Goal: Check status: Check status

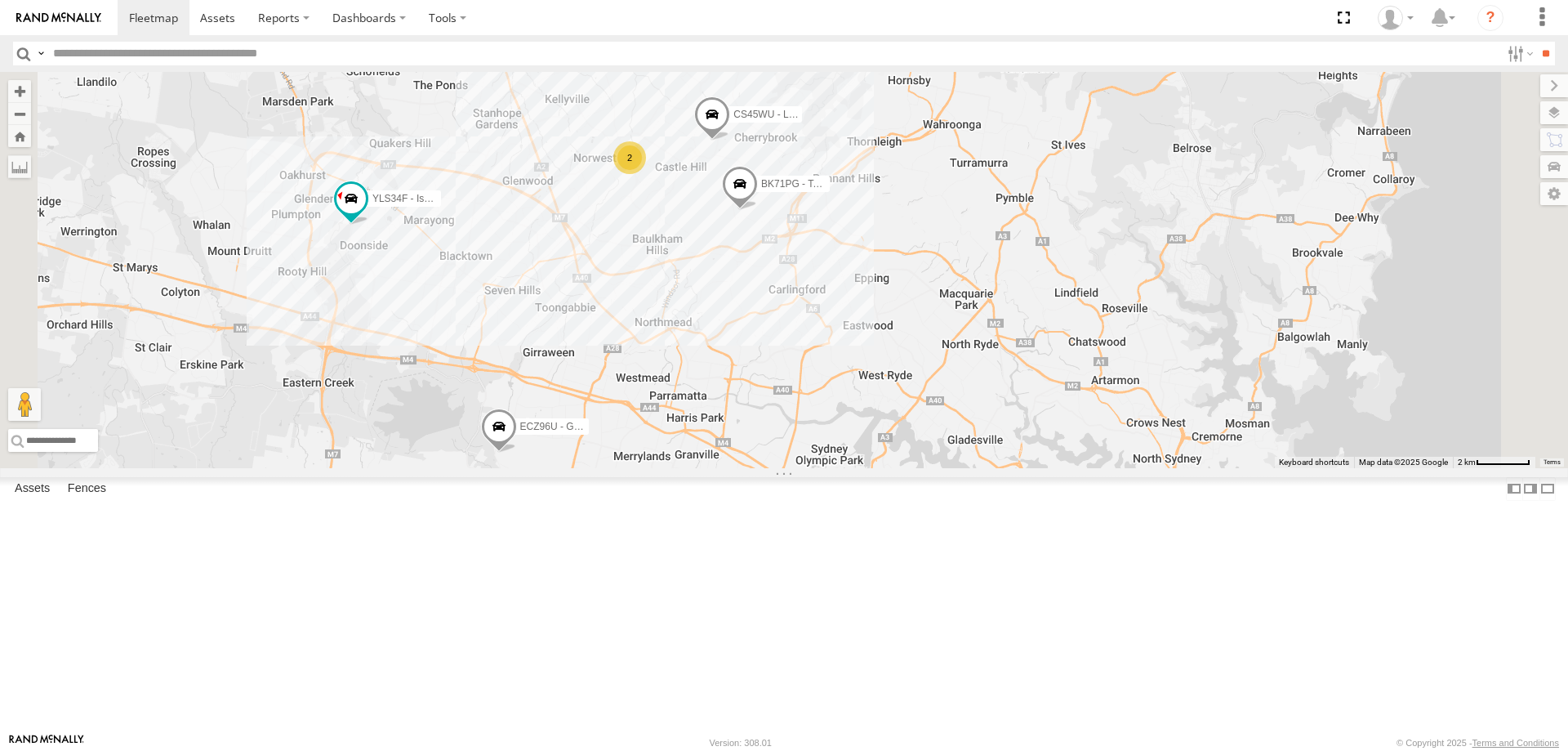
select select "**********"
click at [956, 404] on div "YLI19N - Isuzu DMAX ECZ96U - Great Wall EUX12C - Isuzu DMAX 2 CS45WU - LDV BK71…" at bounding box center [784, 270] width 1568 height 396
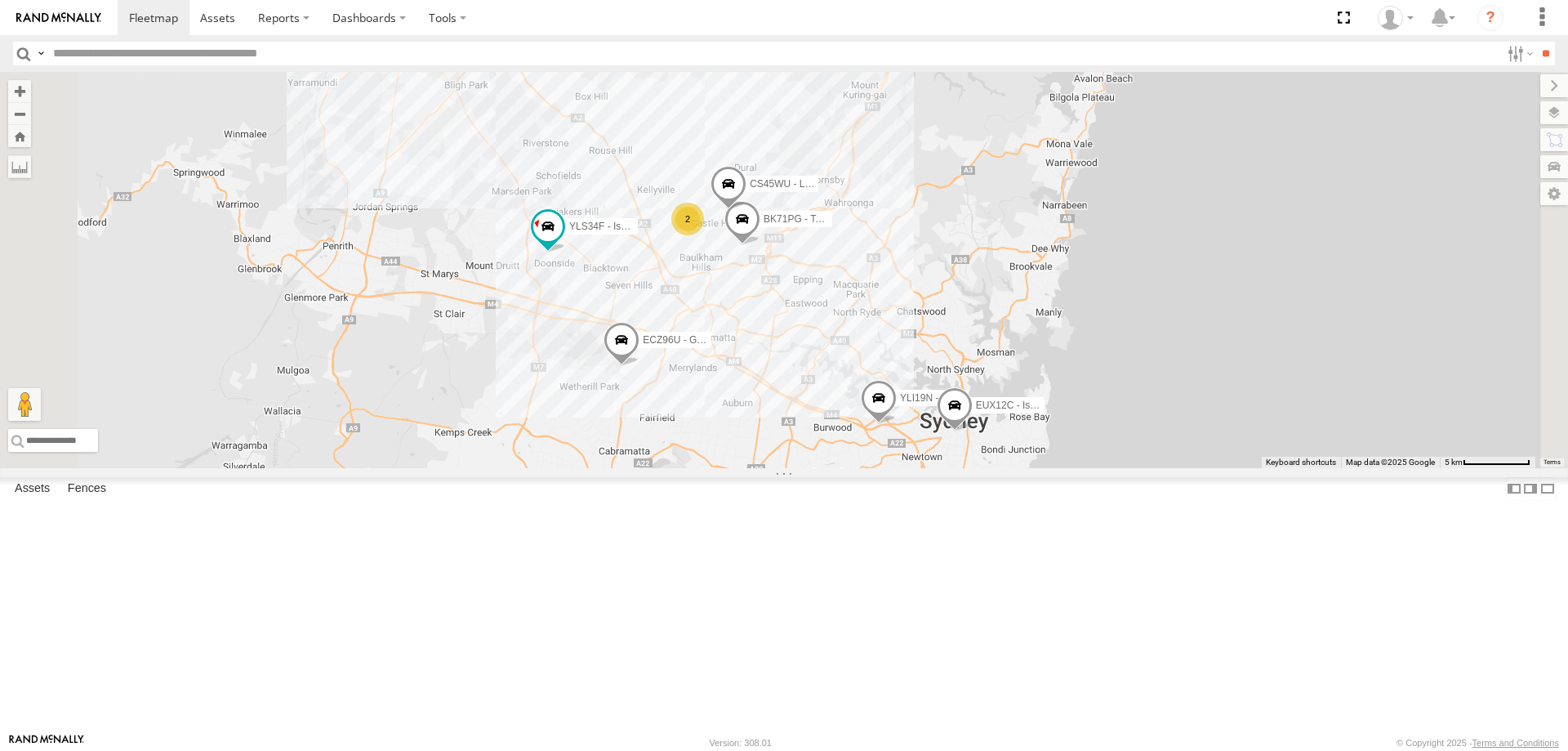
drag, startPoint x: 985, startPoint y: 432, endPoint x: 991, endPoint y: 448, distance: 17.1
click at [991, 448] on div "ECZ96U - Great Wall YLS34F - Isuzu DMAX YLI01U - Isuzu DMAX YLI19N - Isuzu DMAX…" at bounding box center [784, 270] width 1568 height 396
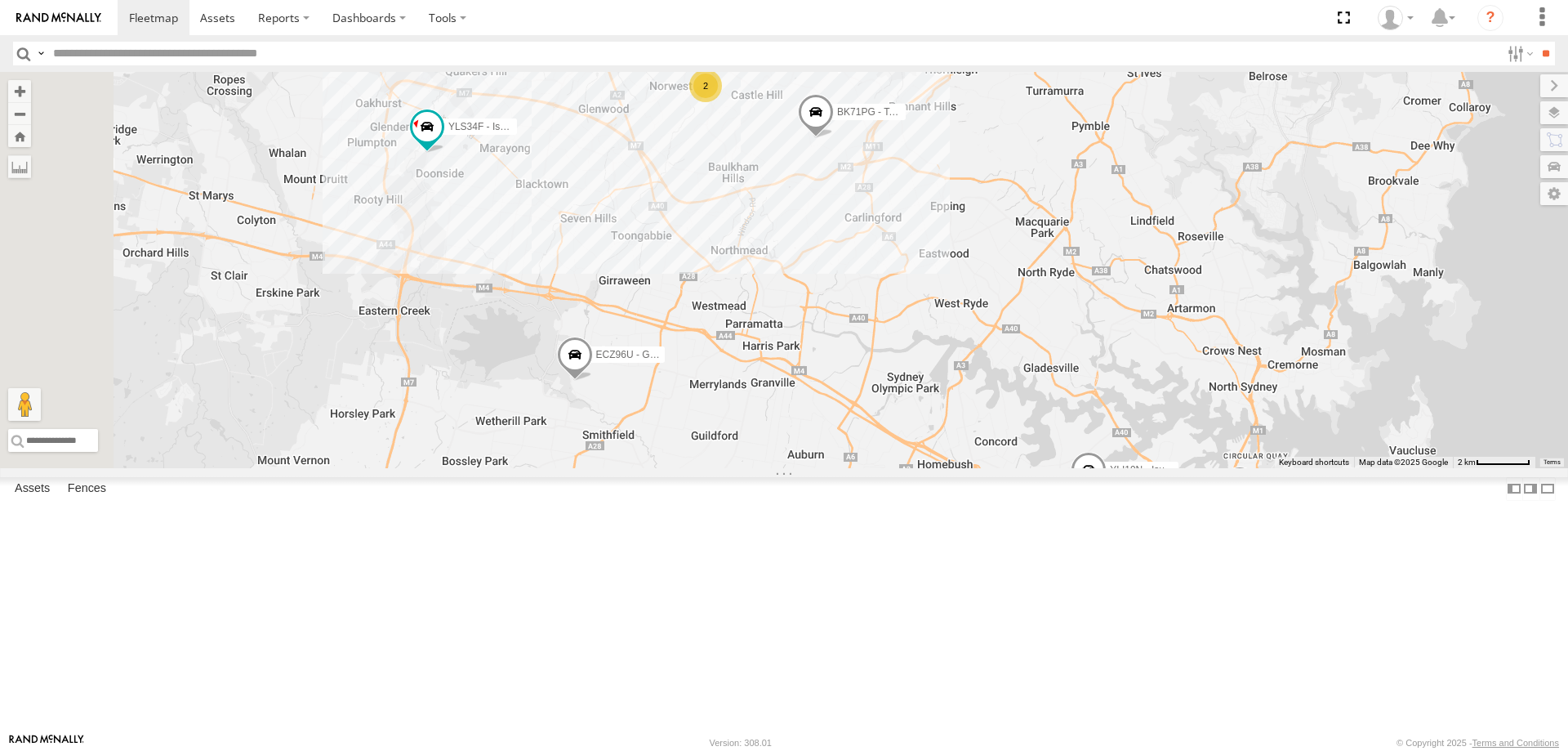
drag, startPoint x: 980, startPoint y: 438, endPoint x: 1085, endPoint y: 377, distance: 121.4
click at [1085, 377] on div "ECZ96U - Great Wall YLS34F - Isuzu DMAX YLI01U - Isuzu DMAX YLI19N - Isuzu DMAX…" at bounding box center [784, 270] width 1568 height 396
click at [315, 58] on span at bounding box center [300, 43] width 29 height 29
click at [398, 52] on link at bounding box center [390, 45] width 17 height 11
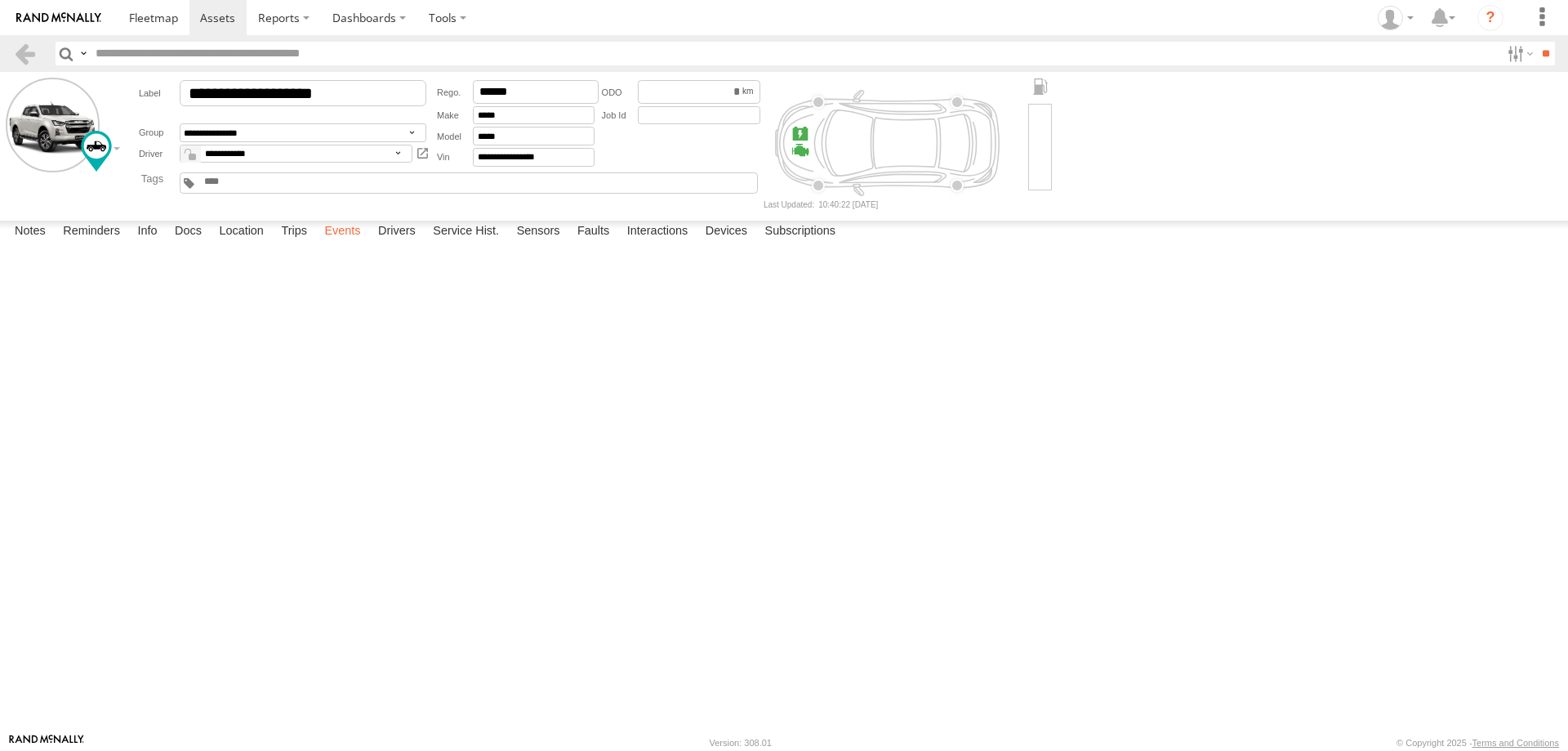
drag, startPoint x: 0, startPoint y: 0, endPoint x: 359, endPoint y: 718, distance: 802.7
click at [300, 243] on label "Trips" at bounding box center [293, 232] width 42 height 23
click at [155, 14] on span at bounding box center [154, 17] width 49 height 15
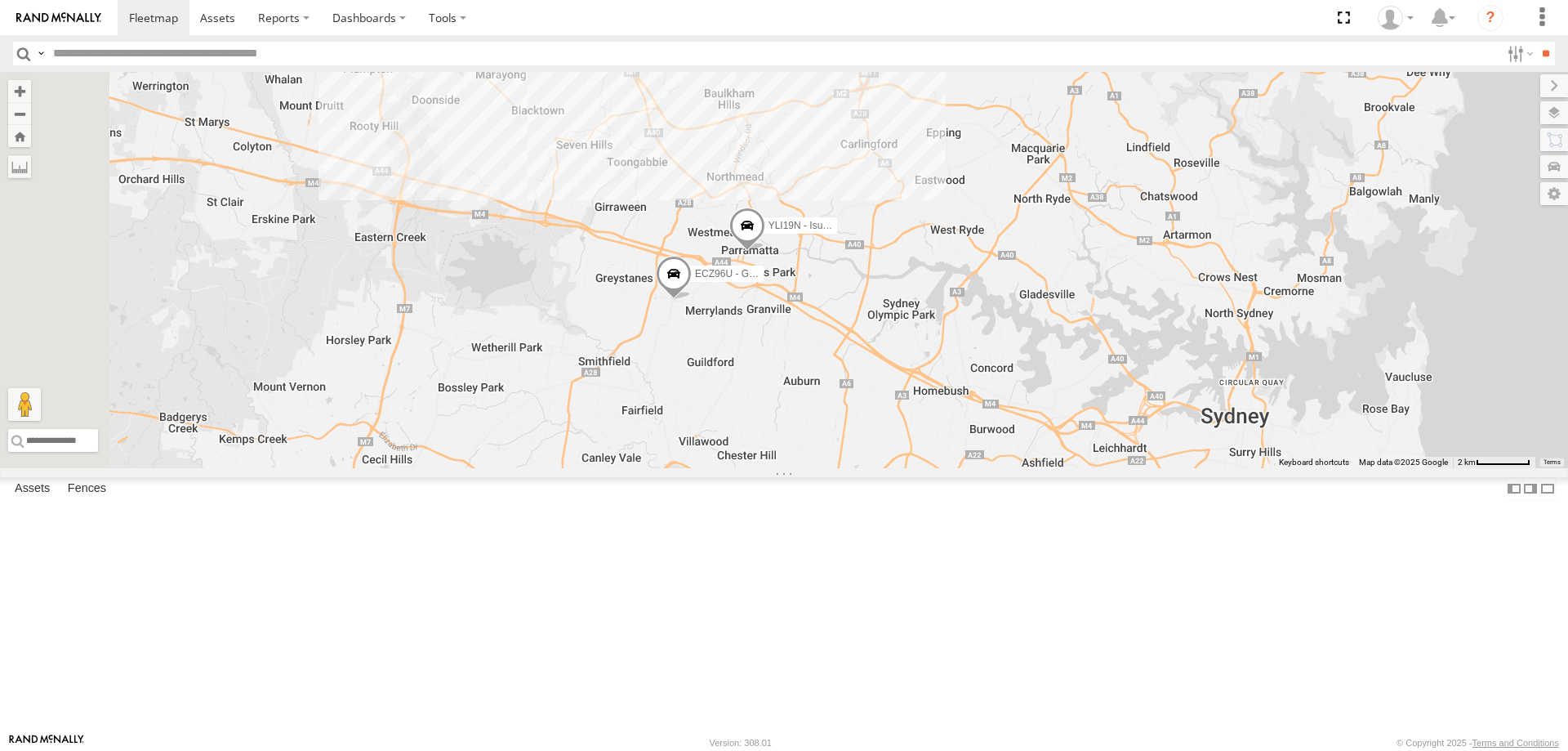
drag, startPoint x: 945, startPoint y: 650, endPoint x: 948, endPoint y: 529, distance: 121.0
click at [948, 468] on div "YLI19N - Isuzu DMAX ECZ96U - Great Wall 3 CS45WU - LDV YLS34F - Isuzu DMAX" at bounding box center [784, 270] width 1568 height 396
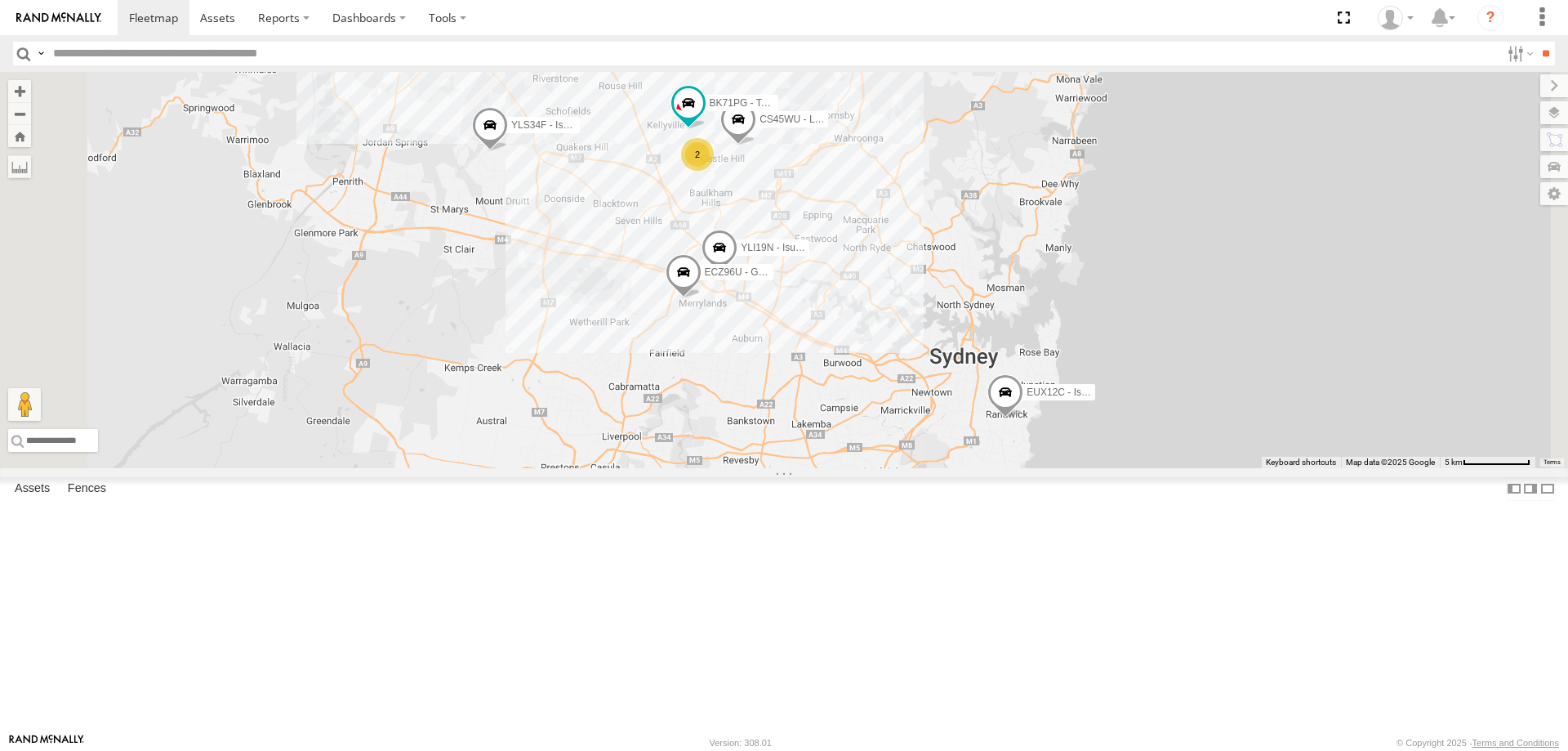
drag, startPoint x: 952, startPoint y: 566, endPoint x: 943, endPoint y: 547, distance: 21.0
click at [943, 468] on div "YLI19N - Isuzu DMAX ECZ96U - Great Wall CS45WU - LDV YLS34F - Isuzu DMAX EUX12C…" at bounding box center [784, 270] width 1568 height 396
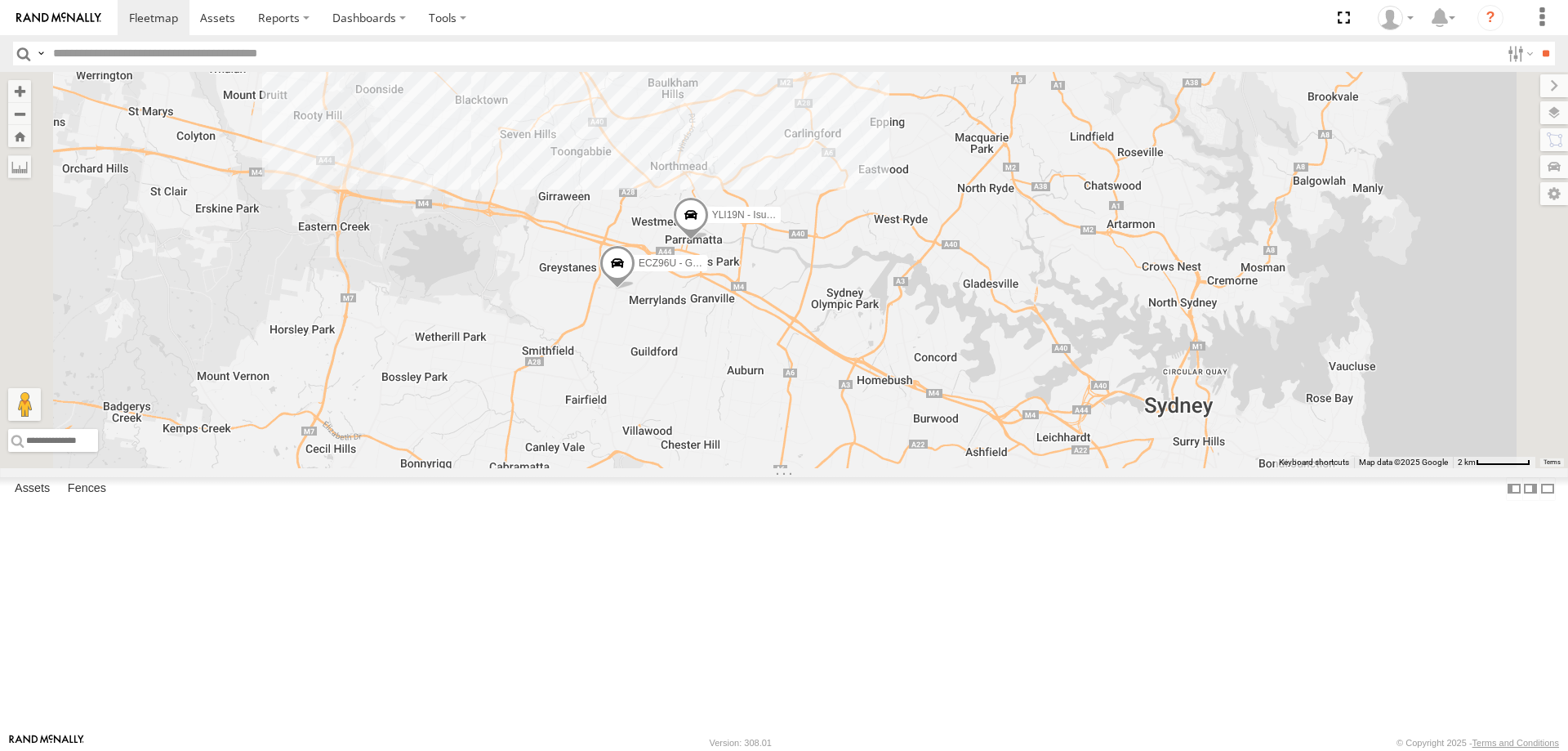
drag, startPoint x: 954, startPoint y: 515, endPoint x: 954, endPoint y: 601, distance: 86.0
click at [954, 468] on div "YLI19N - Isuzu DMAX ECZ96U - Great Wall CS45WU - LDV YLS34F - Isuzu DMAX EUX12C…" at bounding box center [784, 270] width 1568 height 396
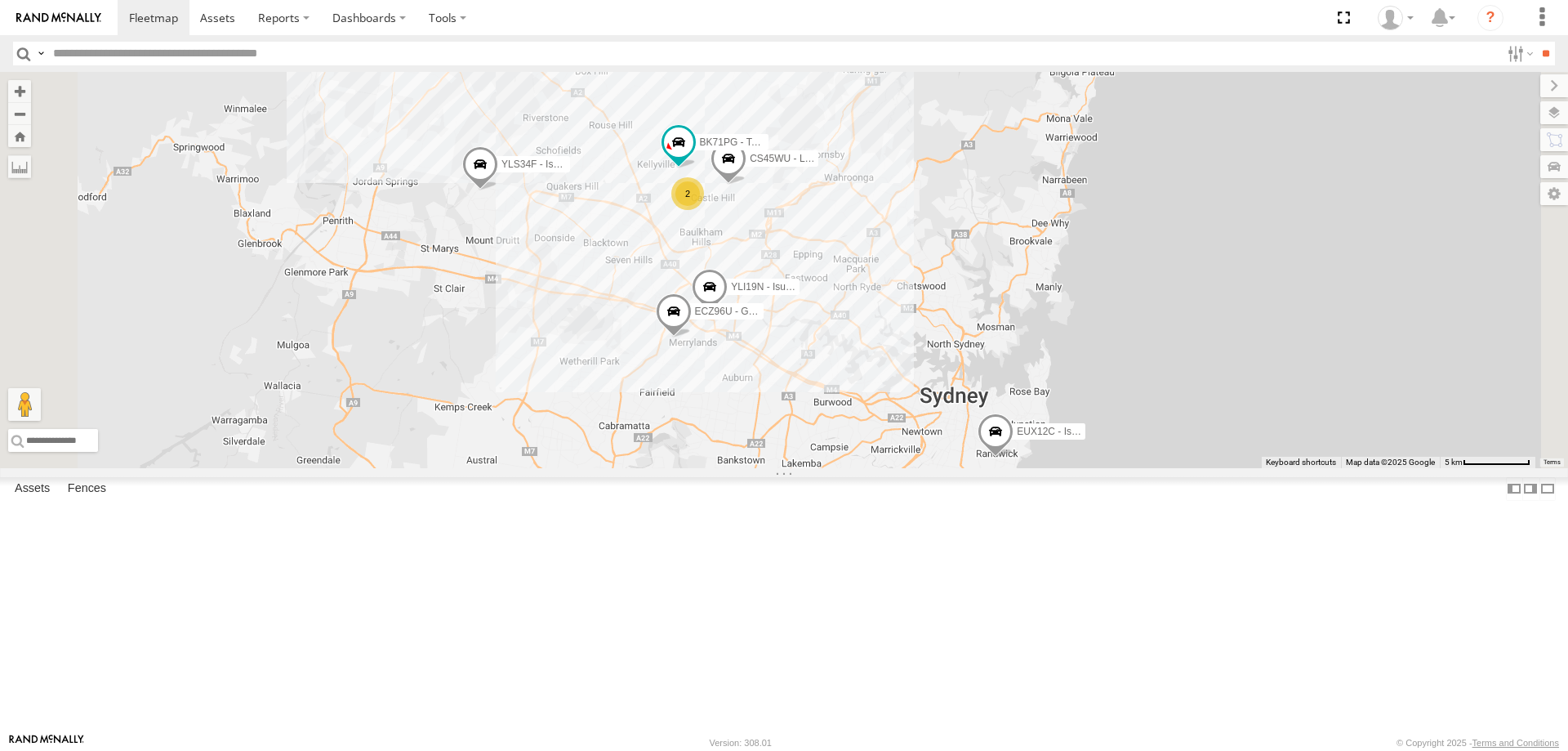
drag, startPoint x: 1000, startPoint y: 599, endPoint x: 993, endPoint y: 563, distance: 36.7
click at [993, 468] on div "YLI19N - Isuzu DMAX ECZ96U - Great Wall CS45WU - LDV YLS34F - Isuzu DMAX EUX12C…" at bounding box center [784, 270] width 1568 height 396
